Goal: Task Accomplishment & Management: Manage account settings

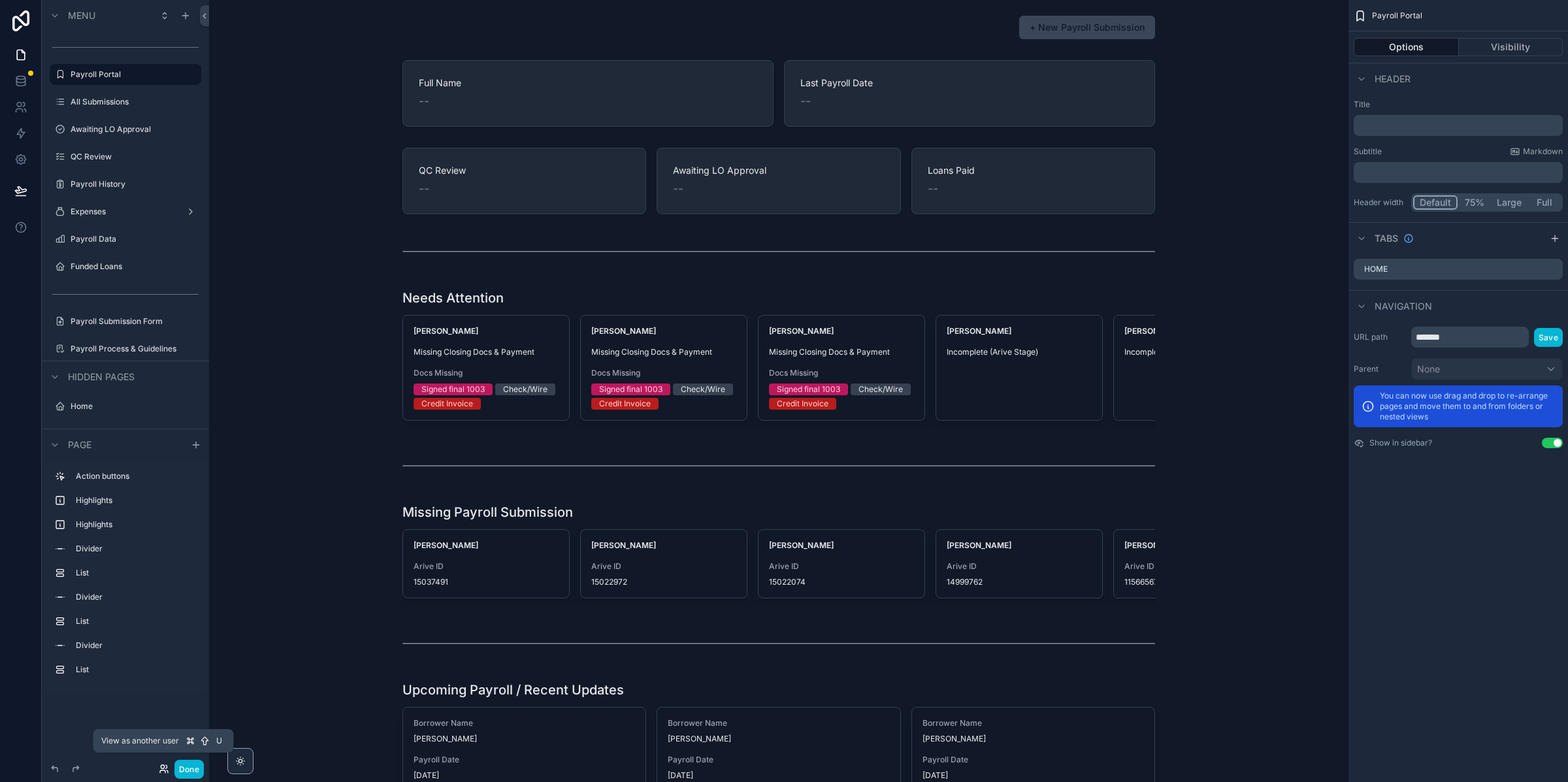
click at [164, 764] on icon at bounding box center [164, 768] width 11 height 11
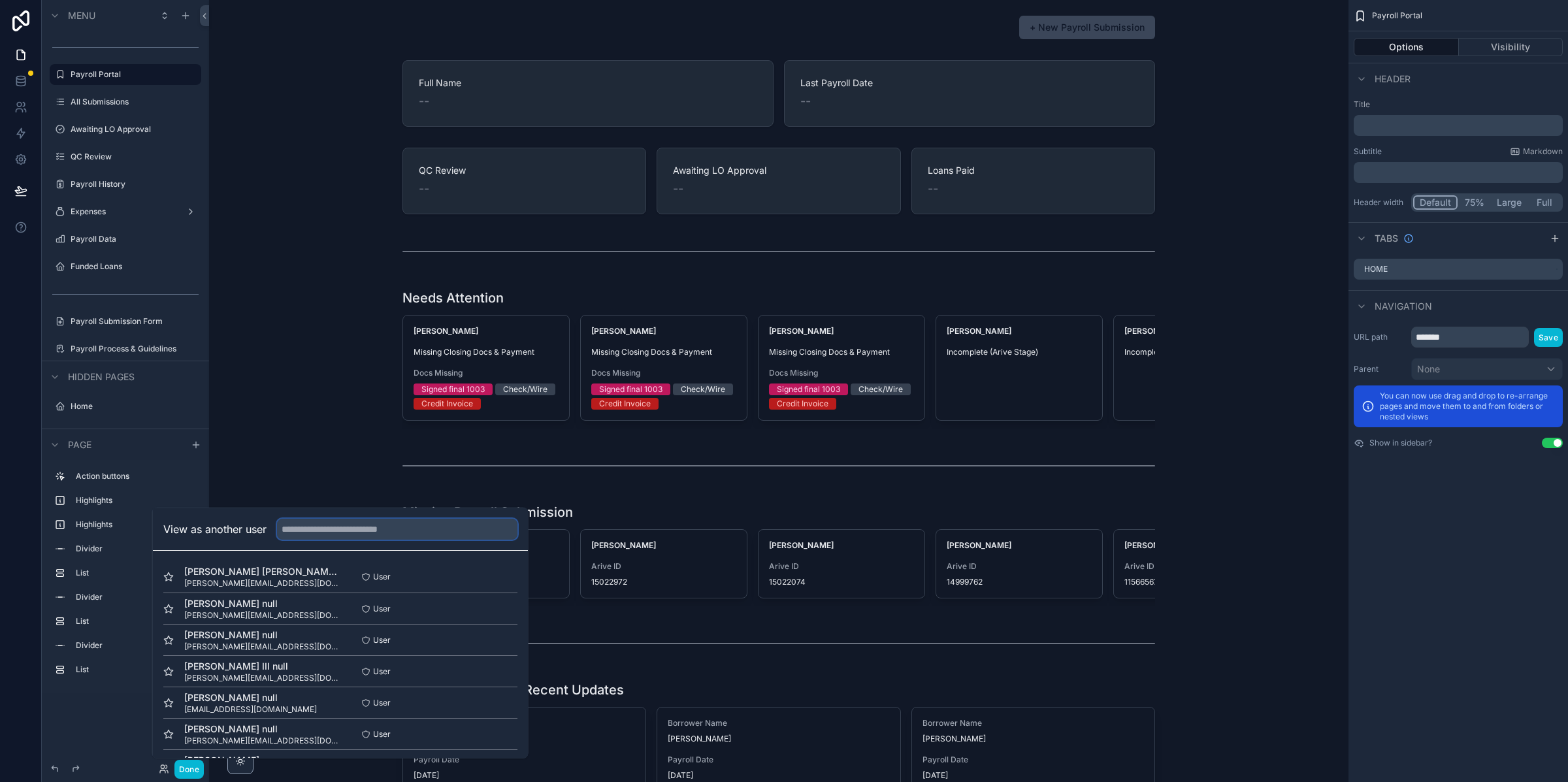
click at [336, 533] on input "text" at bounding box center [398, 529] width 240 height 21
type input "*********"
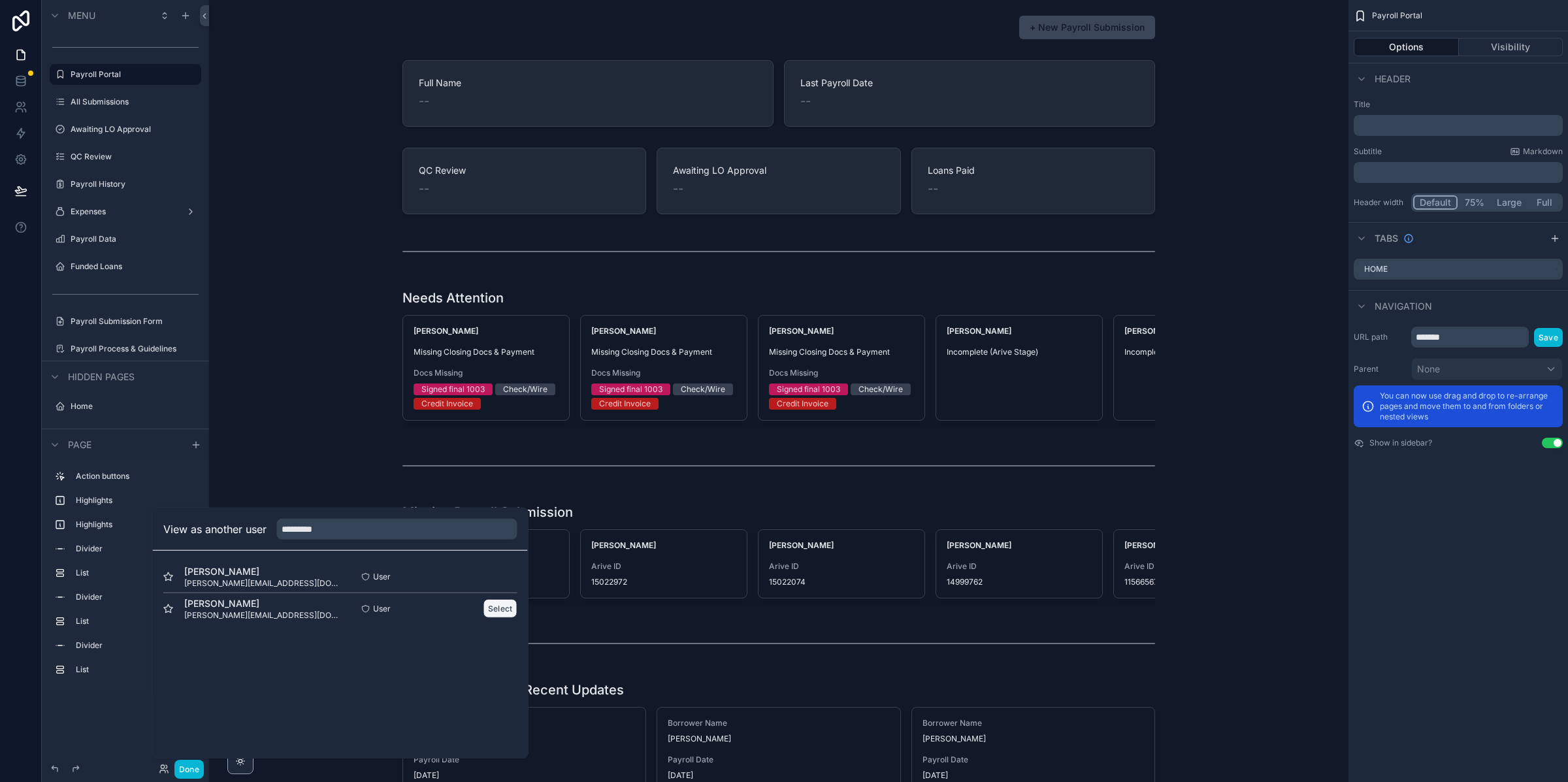
click at [496, 614] on button "Select" at bounding box center [501, 609] width 34 height 19
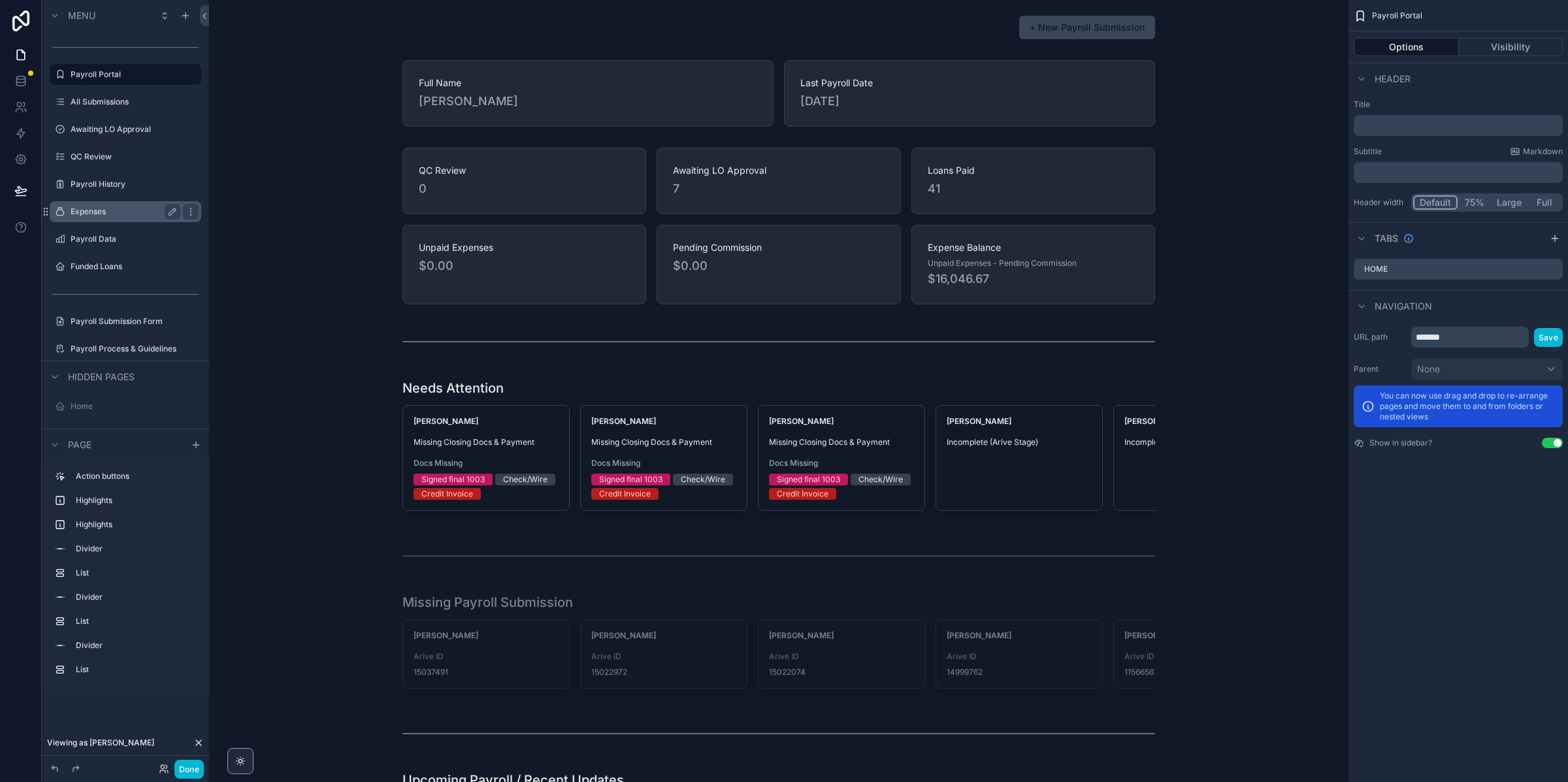
click at [128, 211] on label "Expenses" at bounding box center [122, 211] width 105 height 11
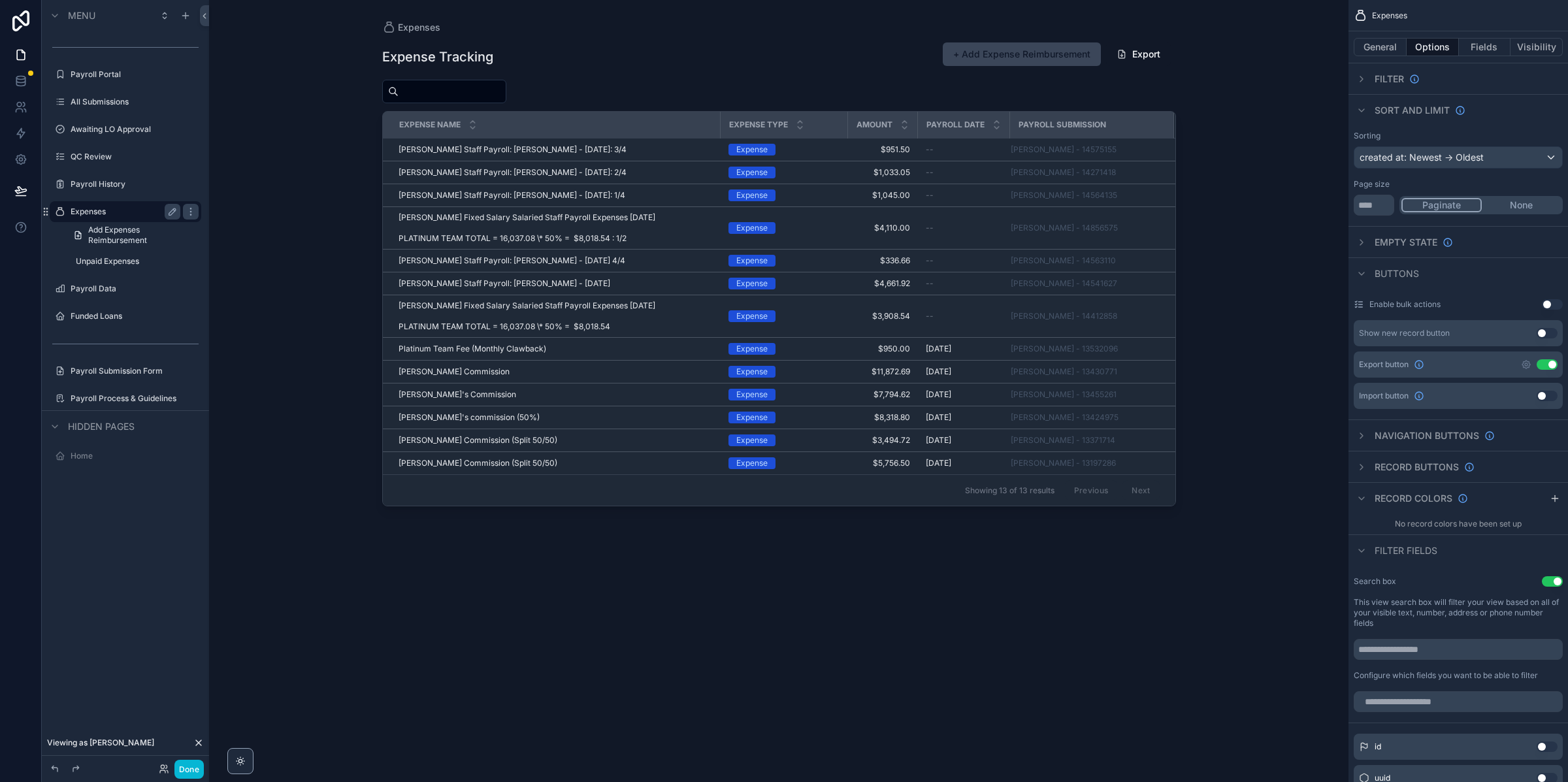
click at [577, 179] on div "scrollable content" at bounding box center [779, 383] width 836 height 766
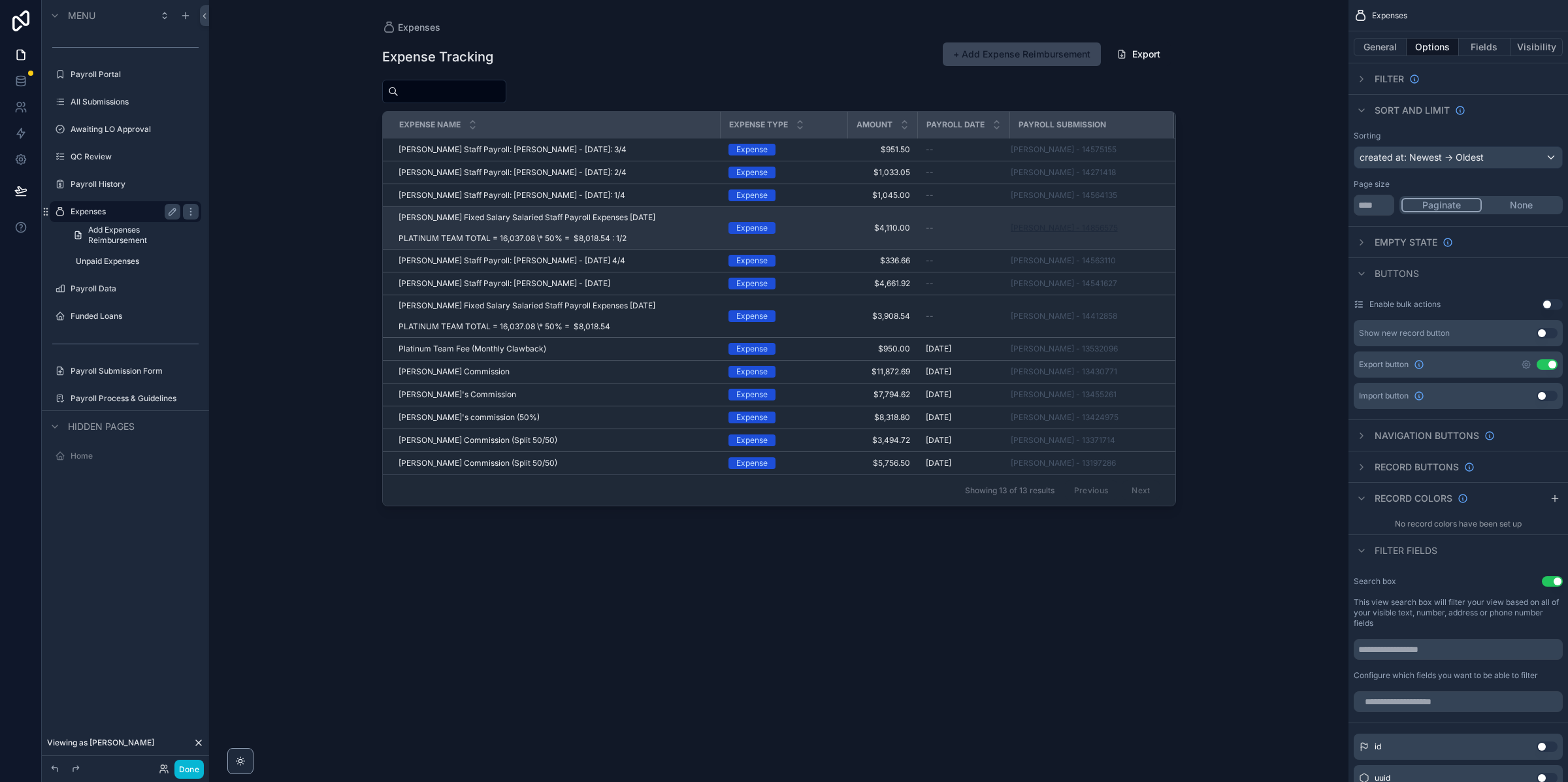
click at [1054, 226] on span "[PERSON_NAME] - 14856575" at bounding box center [1064, 227] width 107 height 11
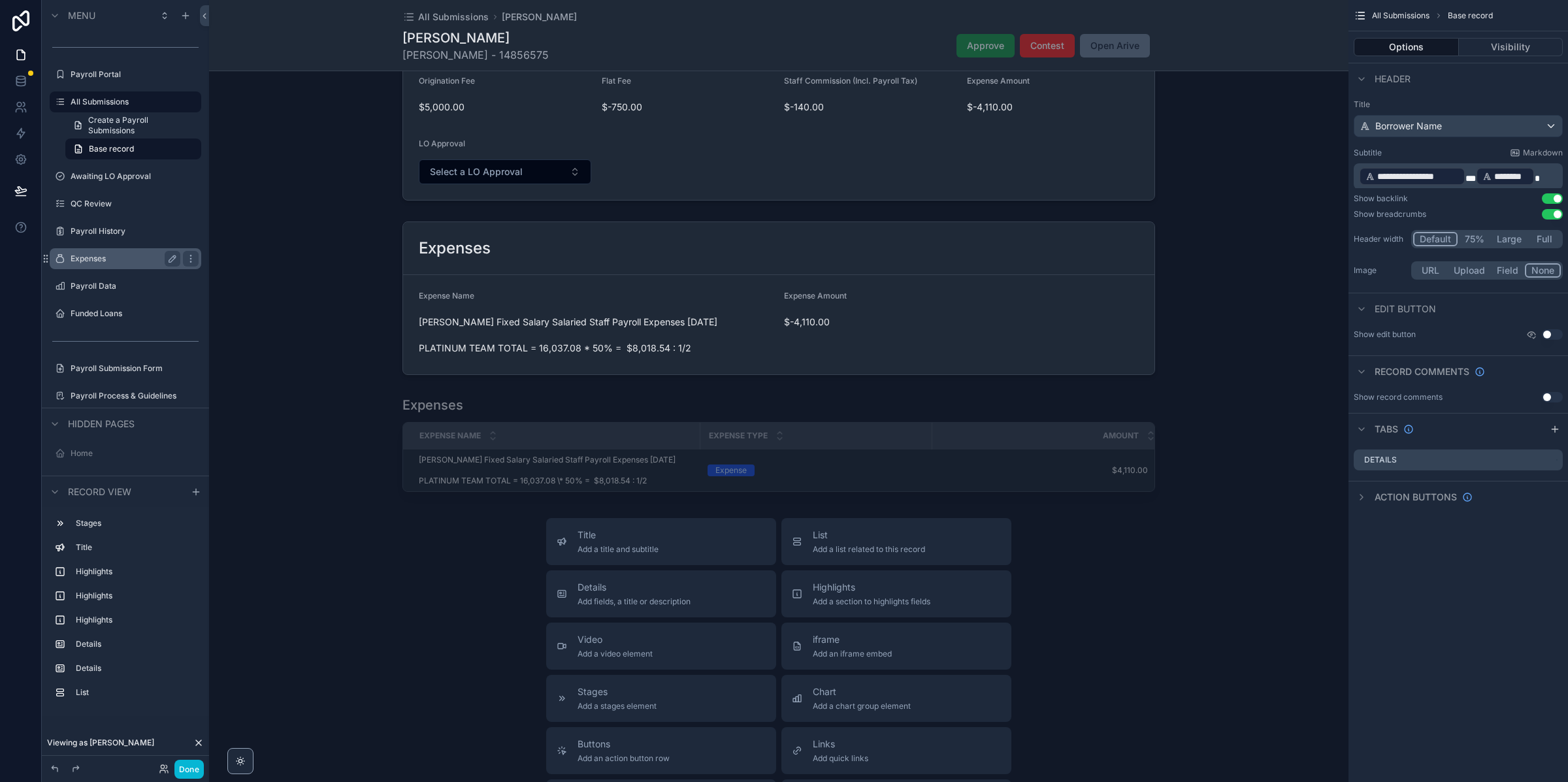
scroll to position [552, 0]
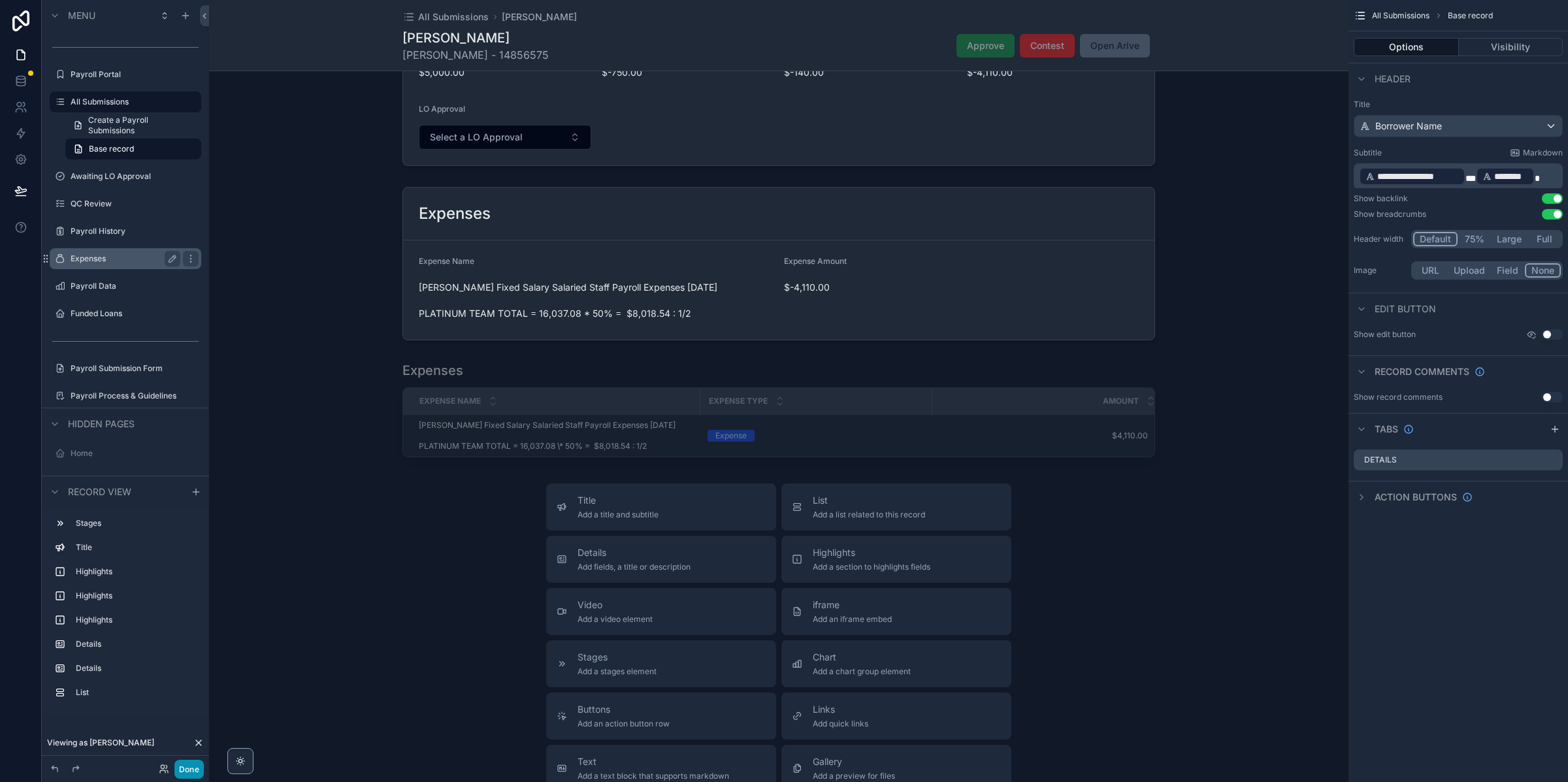
click at [191, 768] on button "Done" at bounding box center [188, 769] width 29 height 19
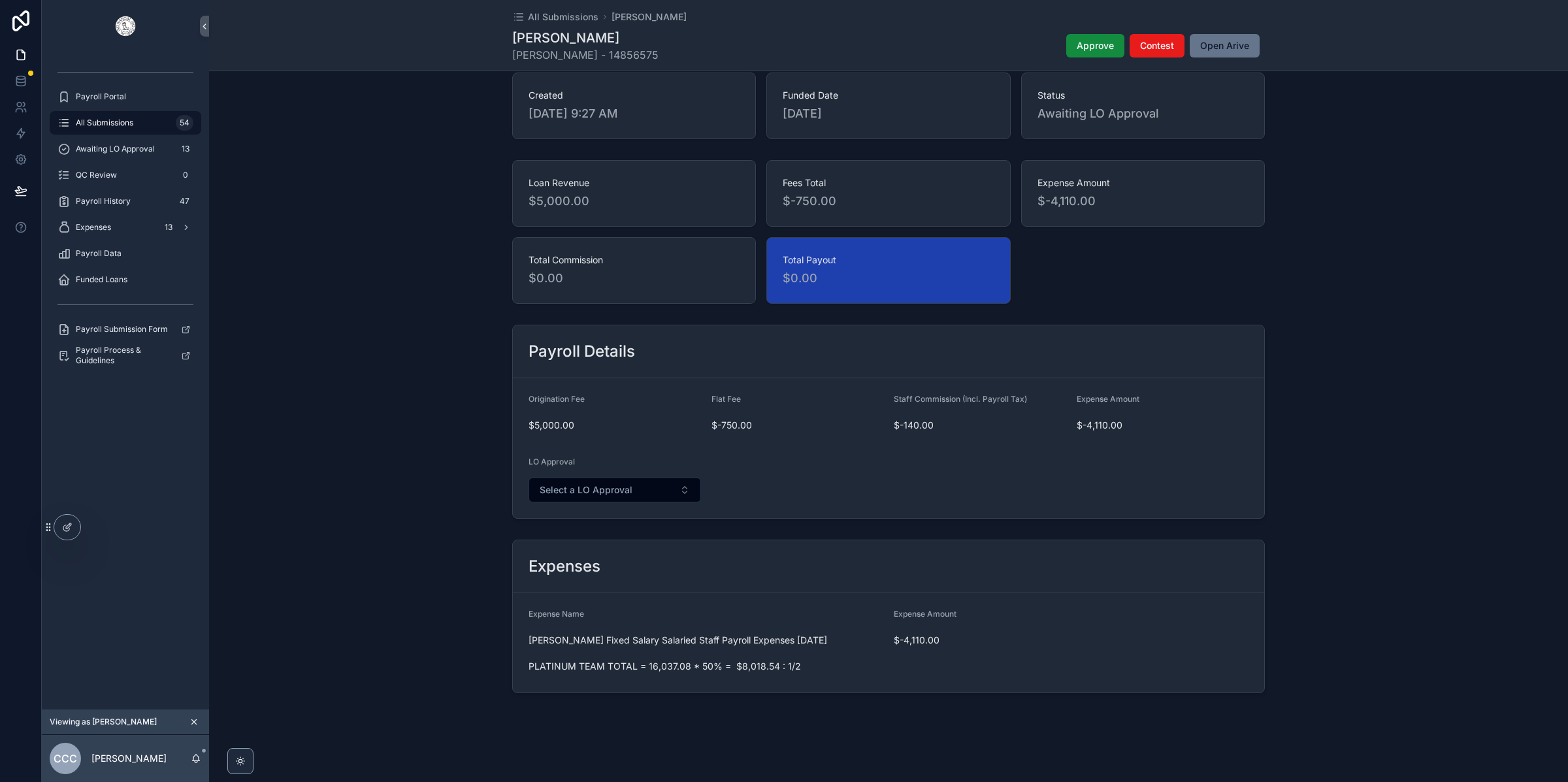
scroll to position [77, 0]
click at [594, 645] on span "[PERSON_NAME] Fixed Salary Salaried Staff Payroll Expenses [DATE] PLATINUM TEAM…" at bounding box center [705, 653] width 355 height 39
click at [117, 122] on span "All Submissions" at bounding box center [105, 122] width 58 height 11
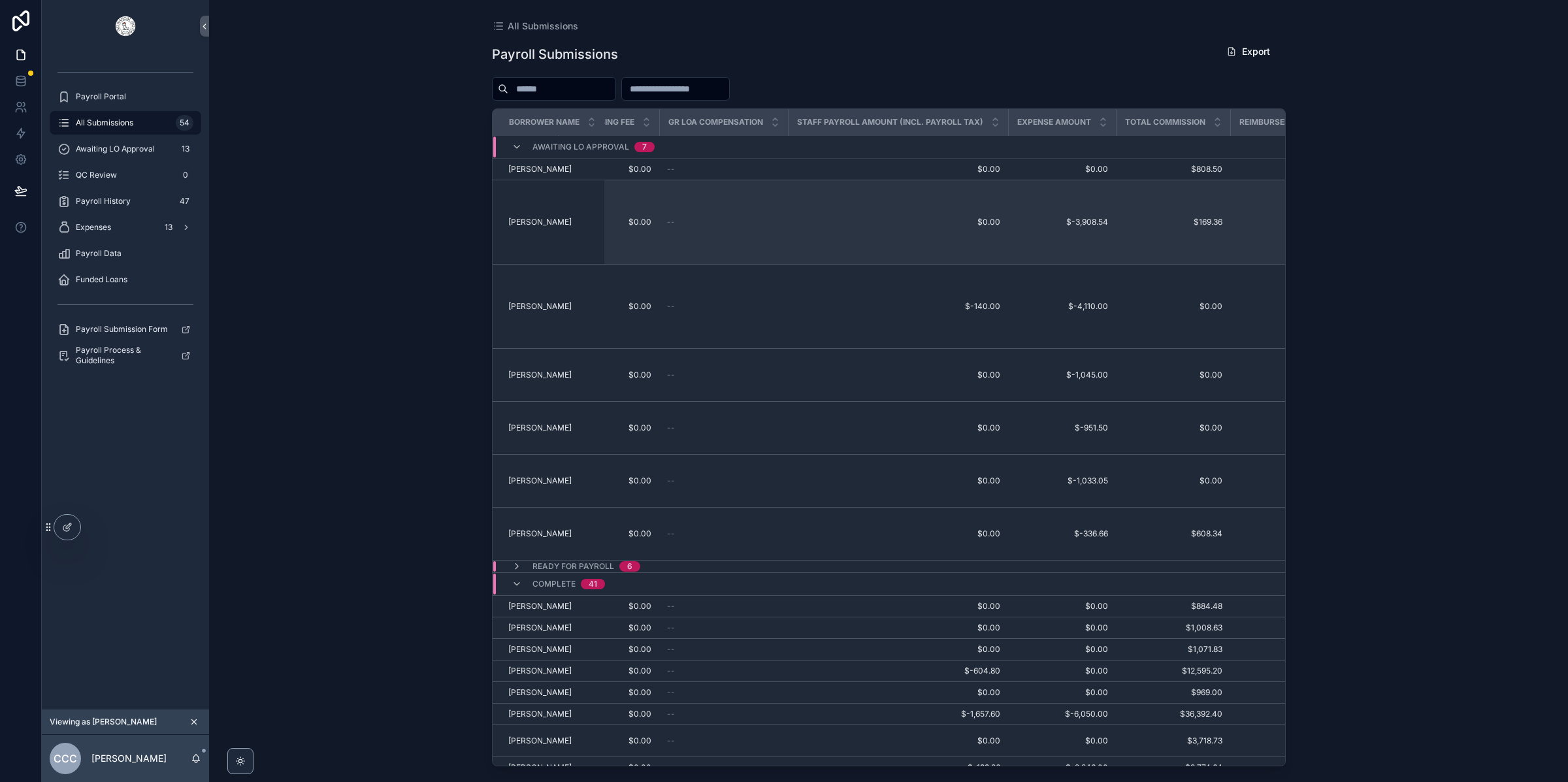
scroll to position [0, 599]
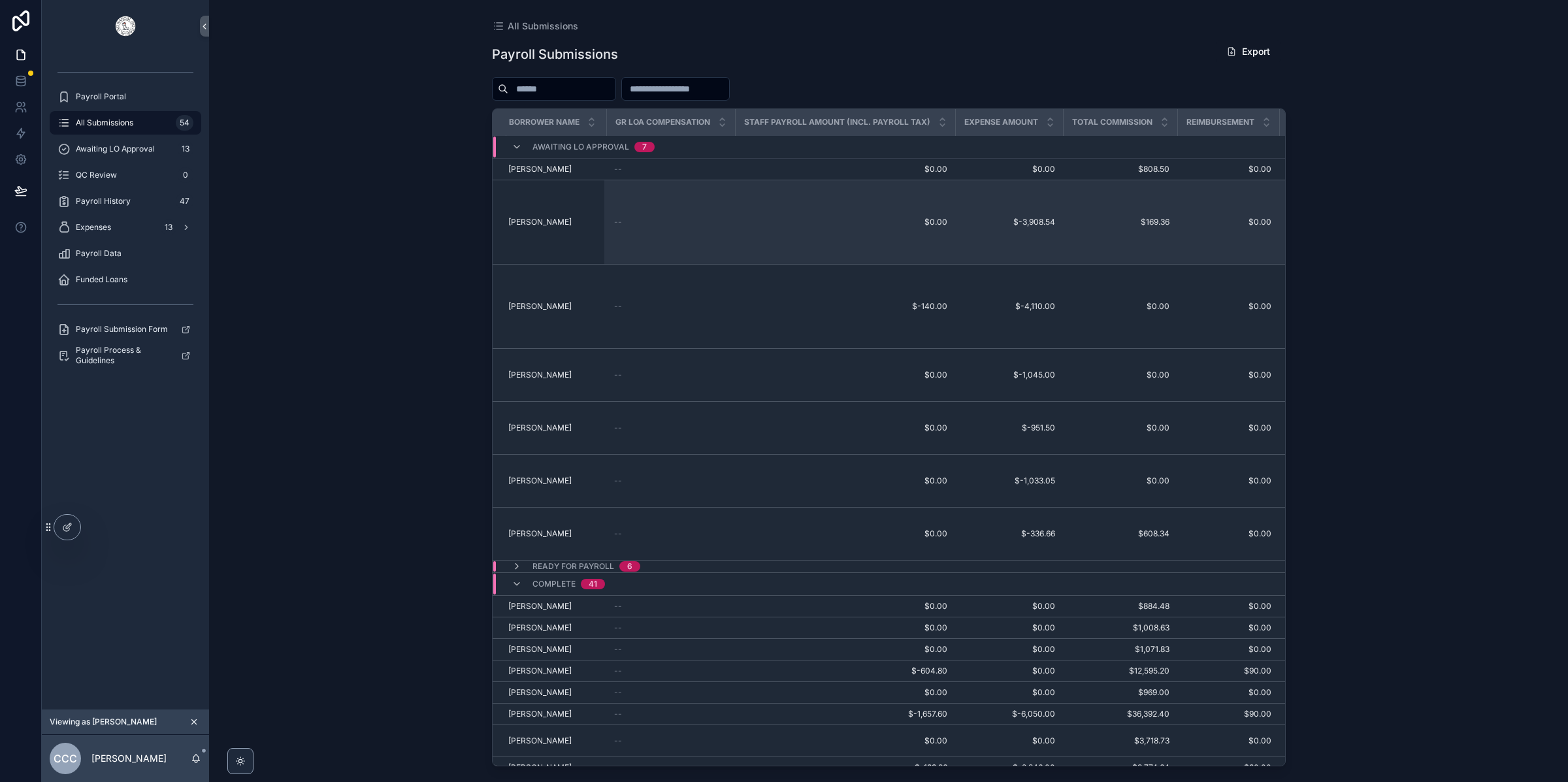
click at [540, 218] on td "[PERSON_NAME] [PERSON_NAME]" at bounding box center [549, 223] width 112 height 85
click at [598, 227] on td "[PERSON_NAME] [PERSON_NAME]" at bounding box center [549, 223] width 112 height 85
click at [567, 227] on div "[PERSON_NAME] [PERSON_NAME]" at bounding box center [553, 222] width 88 height 11
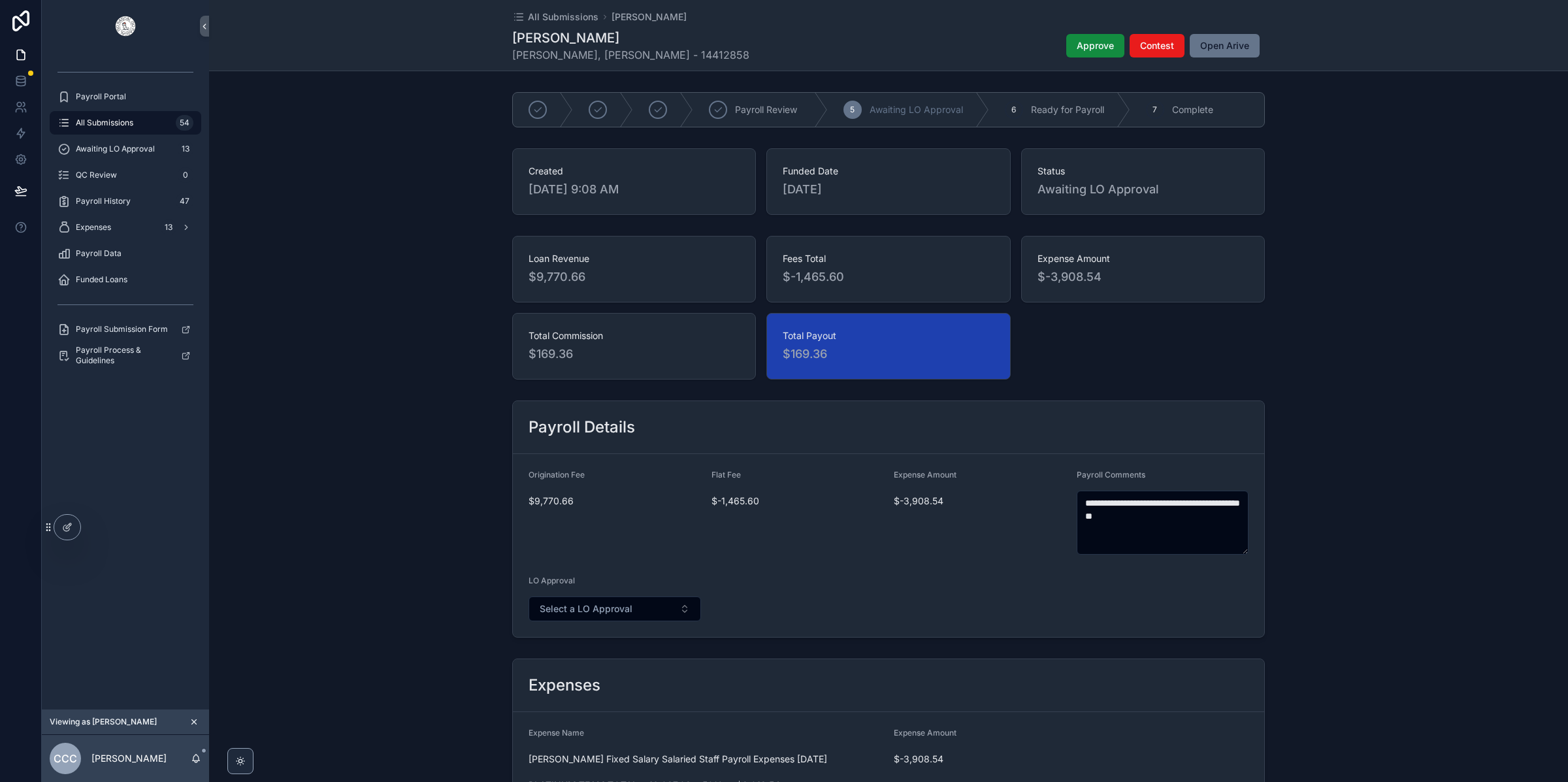
scroll to position [122, 0]
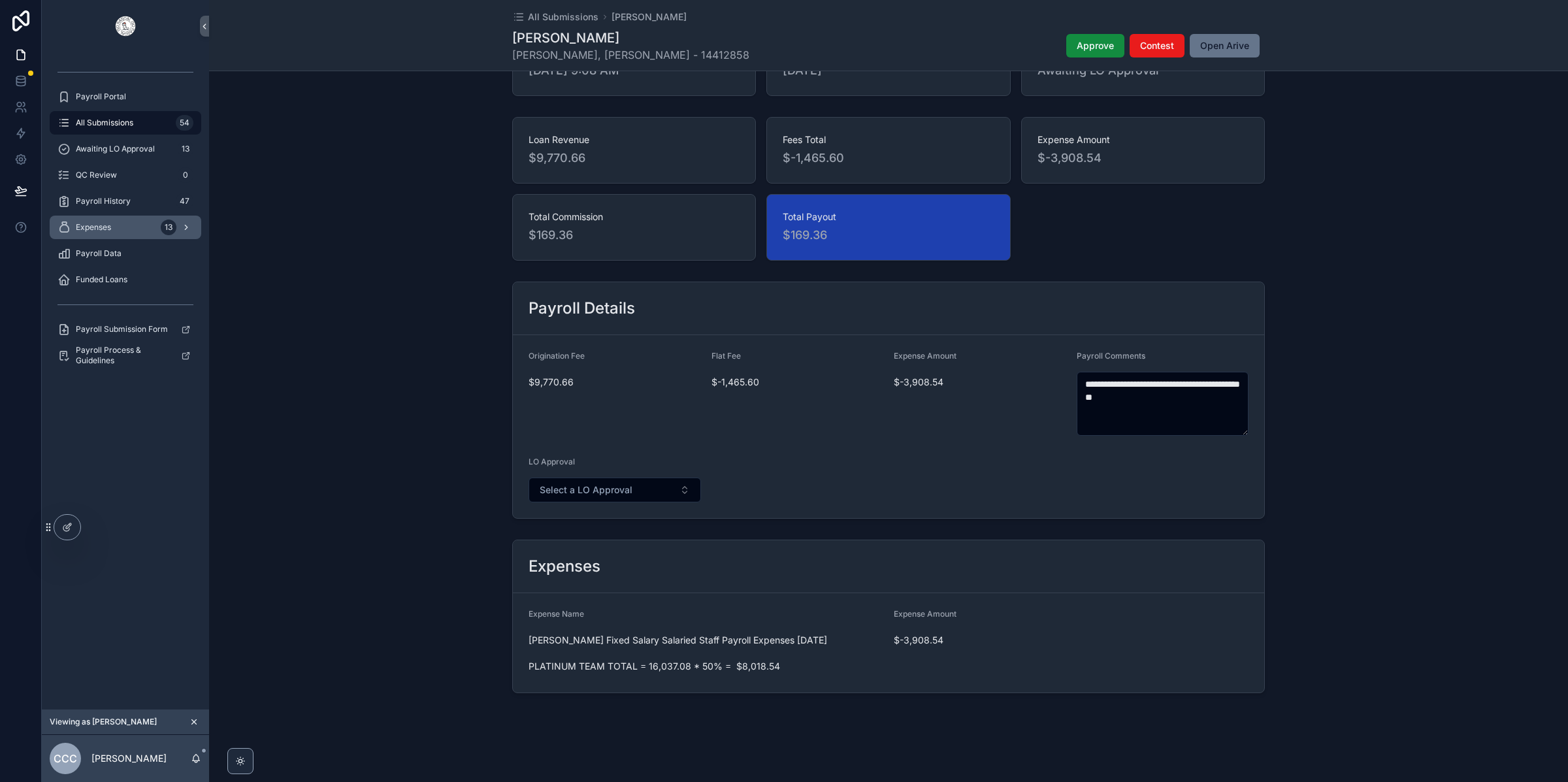
click at [120, 223] on div "Expenses 13" at bounding box center [125, 227] width 136 height 21
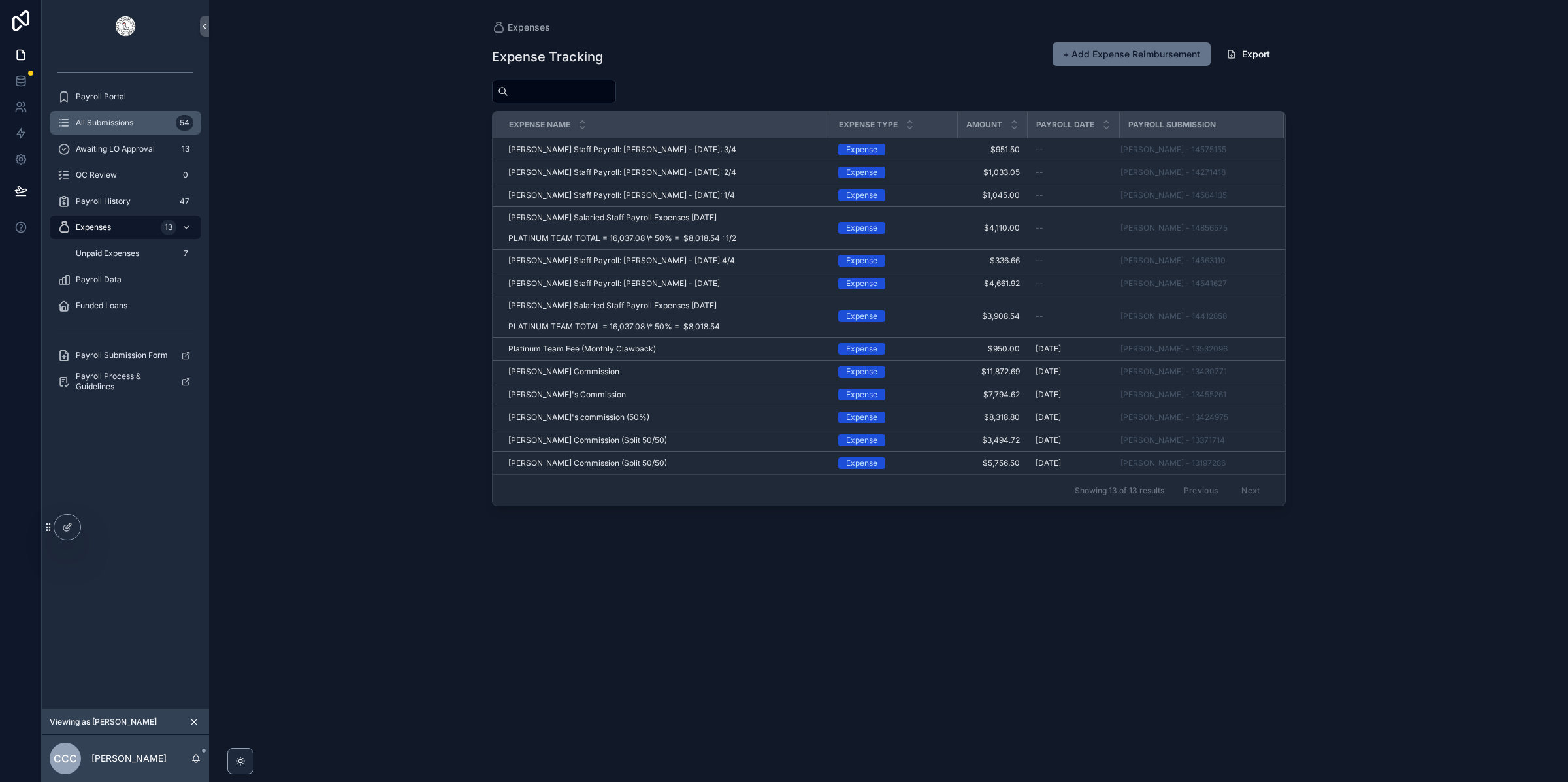
click at [102, 133] on div "All Submissions 54" at bounding box center [125, 122] width 136 height 21
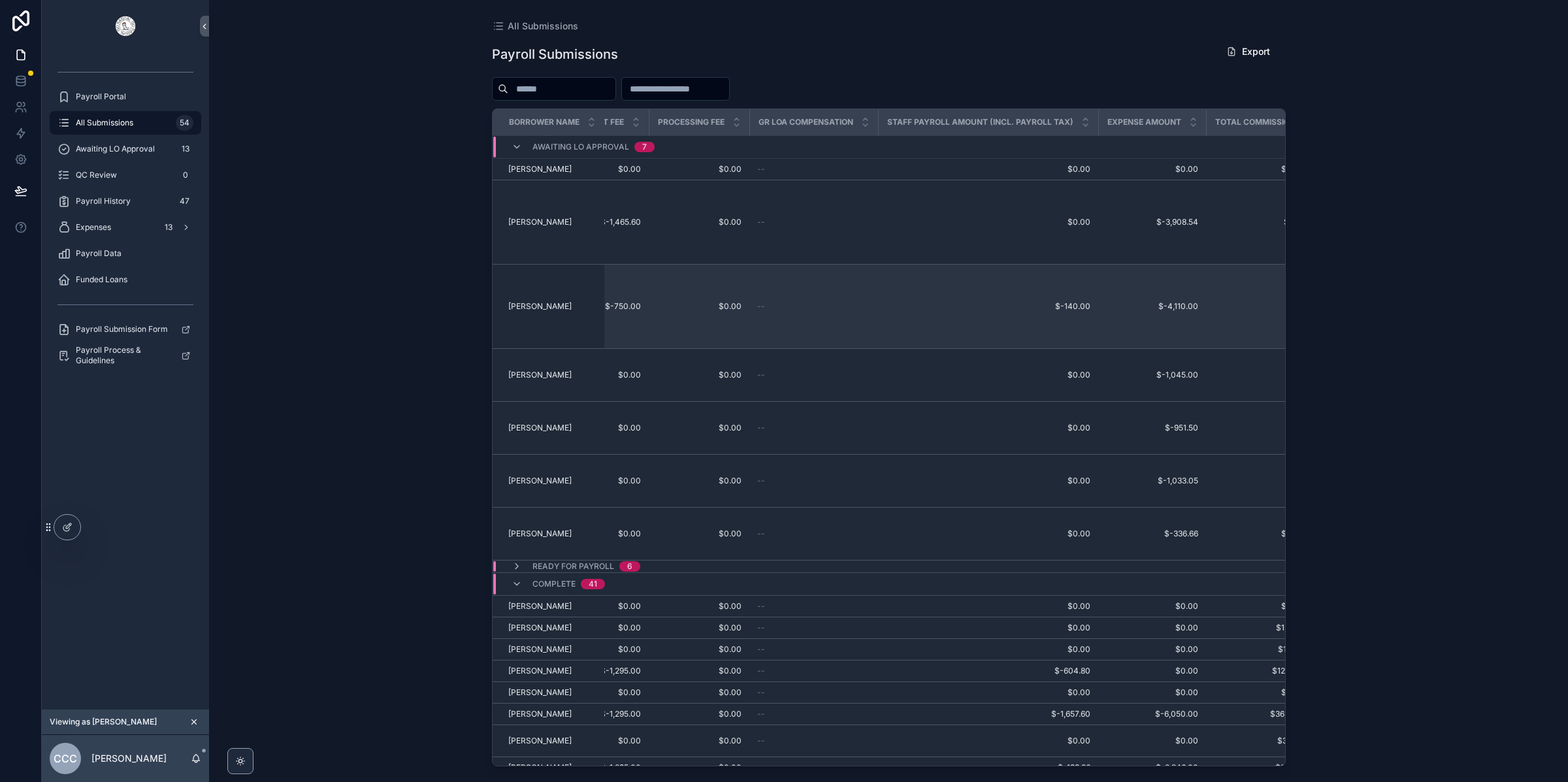
scroll to position [0, 573]
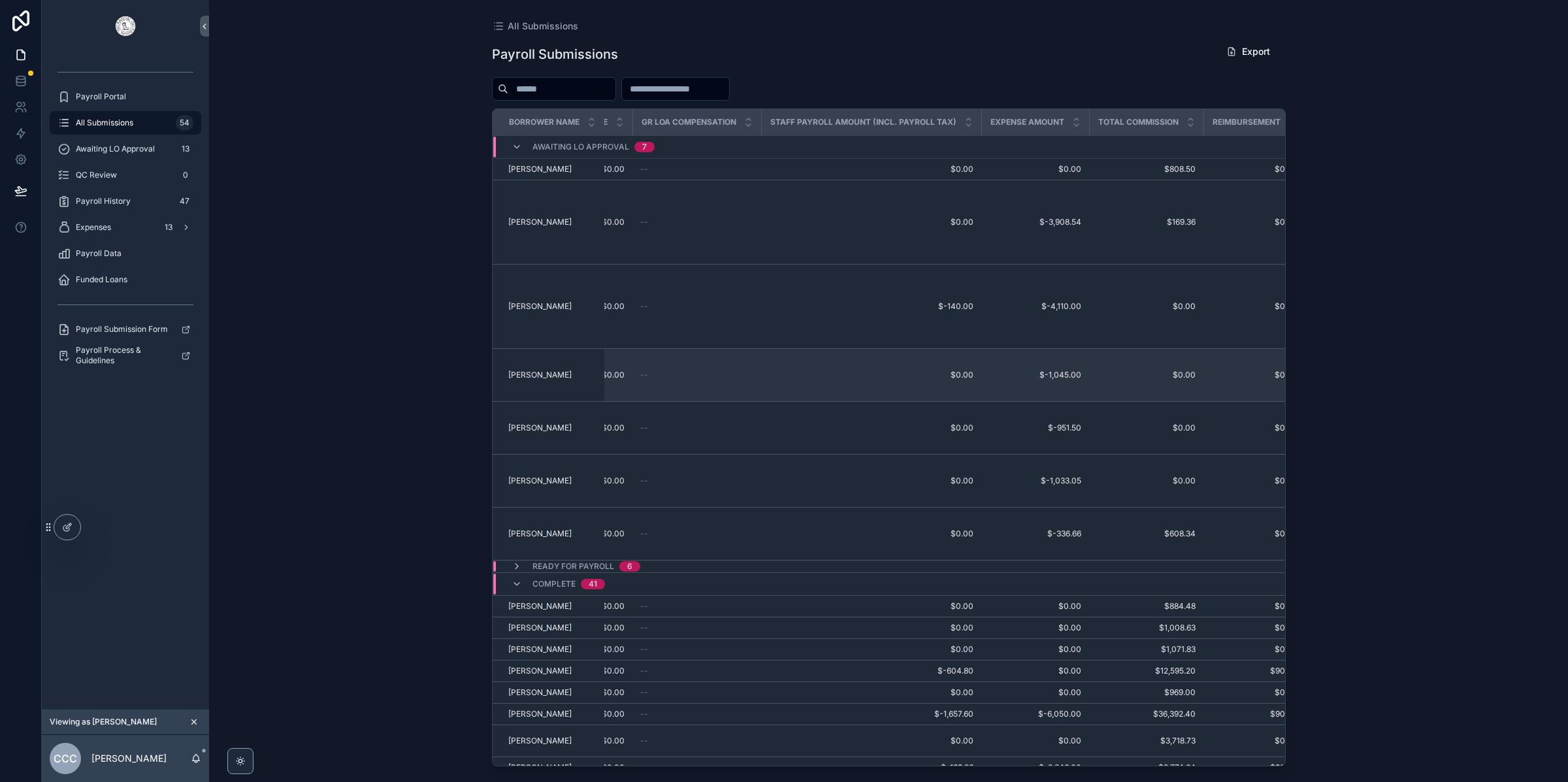
click at [550, 380] on span "[PERSON_NAME]" at bounding box center [540, 375] width 63 height 11
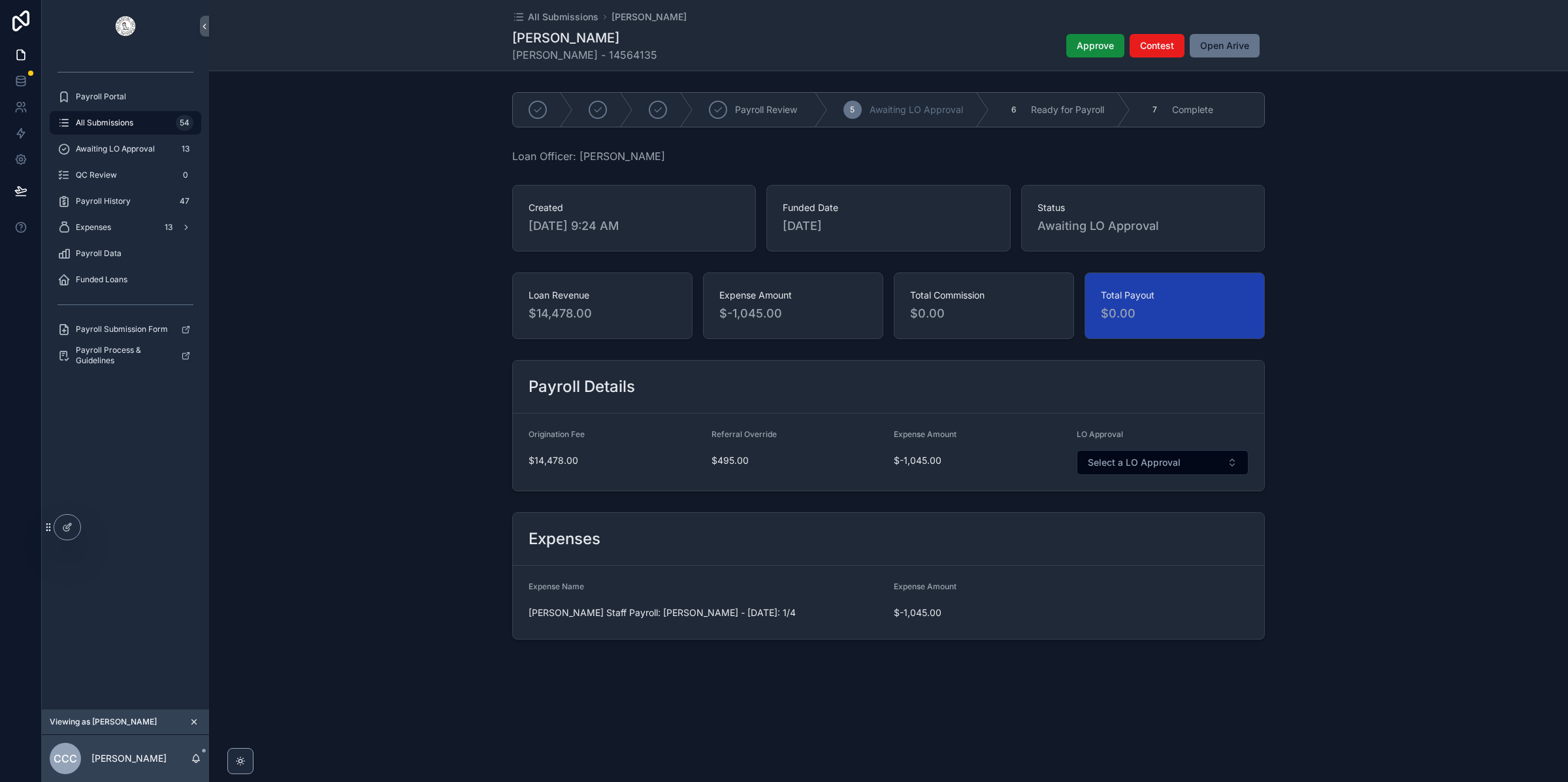
click at [791, 626] on form "Expense Name [PERSON_NAME] Staff Payroll: [PERSON_NAME] - [DATE]: 1/4 Expense A…" at bounding box center [888, 602] width 752 height 73
click at [114, 224] on div "Expenses 13" at bounding box center [125, 227] width 136 height 21
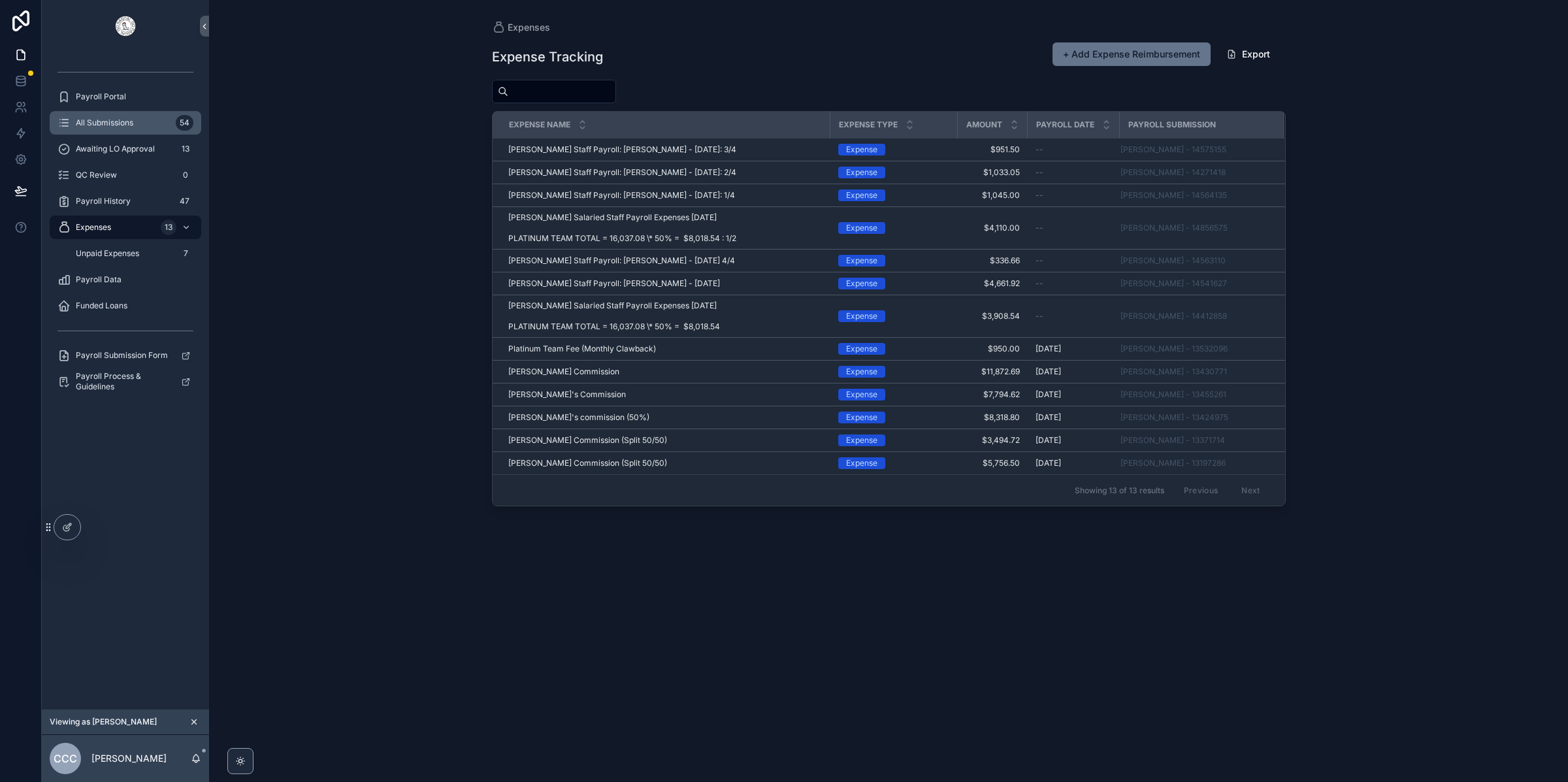
click at [115, 127] on span "All Submissions" at bounding box center [105, 122] width 58 height 11
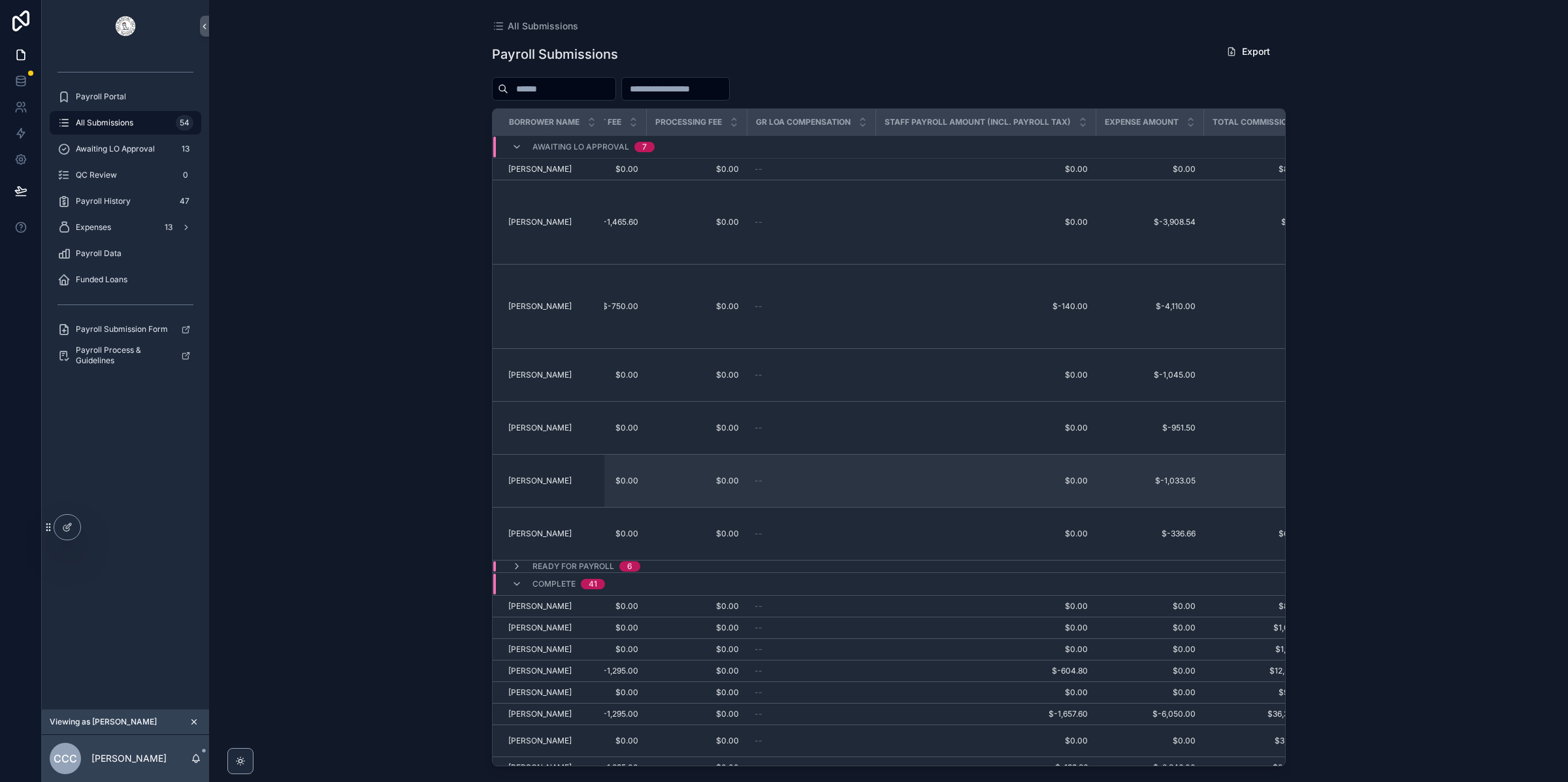
scroll to position [0, 530]
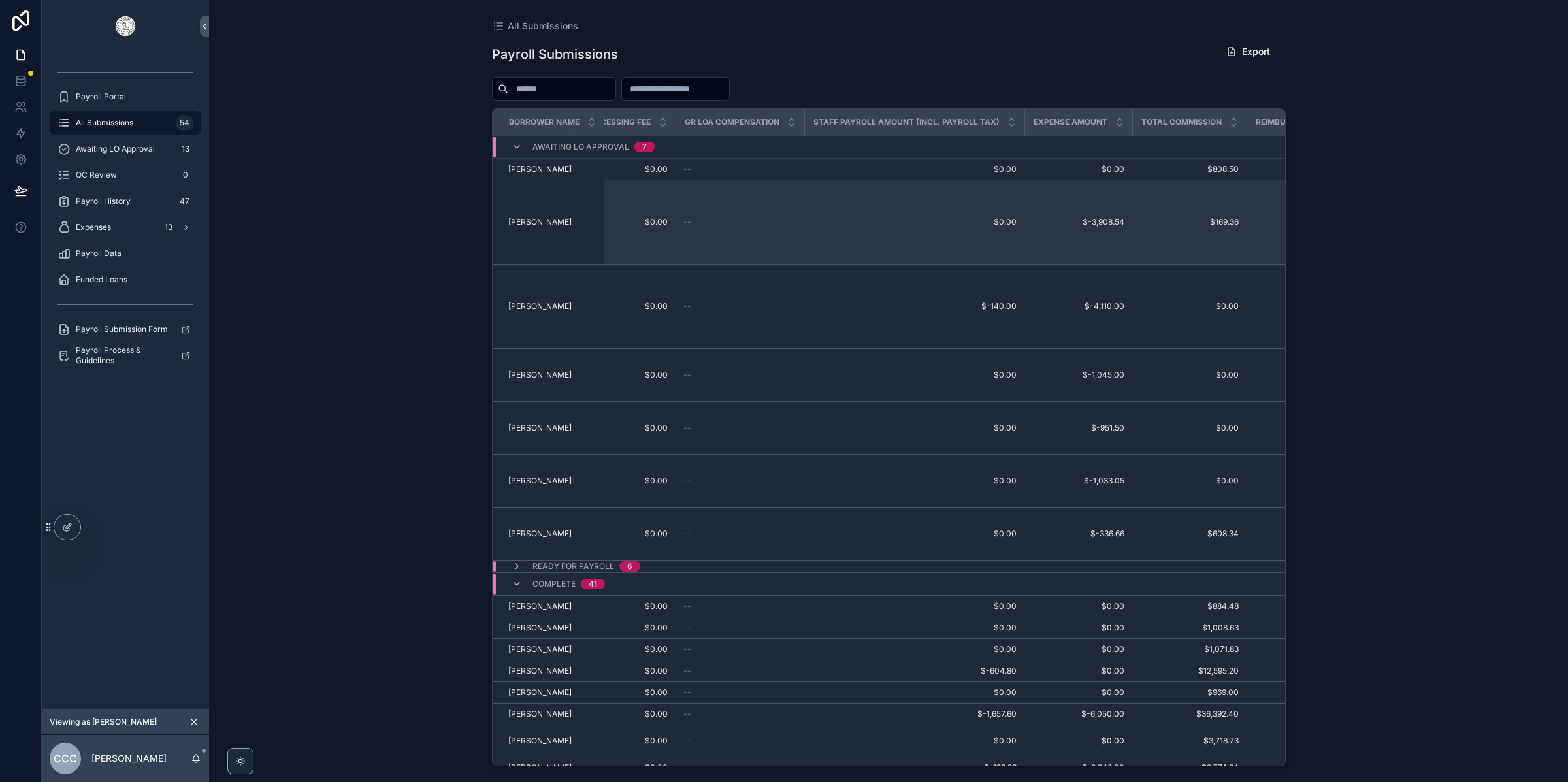
click at [542, 227] on span "[PERSON_NAME]" at bounding box center [540, 222] width 63 height 11
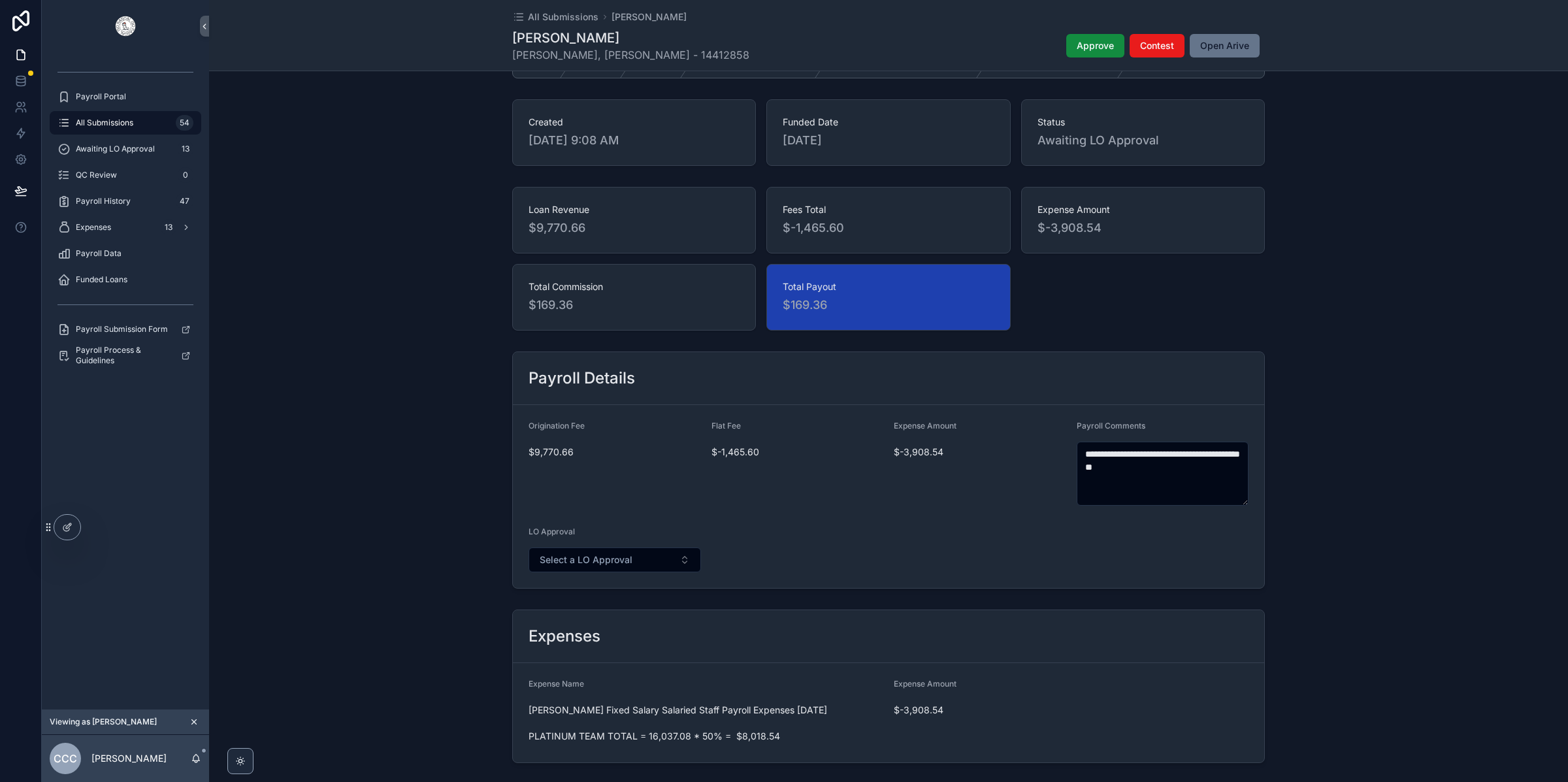
scroll to position [53, 0]
